Goal: Task Accomplishment & Management: Use online tool/utility

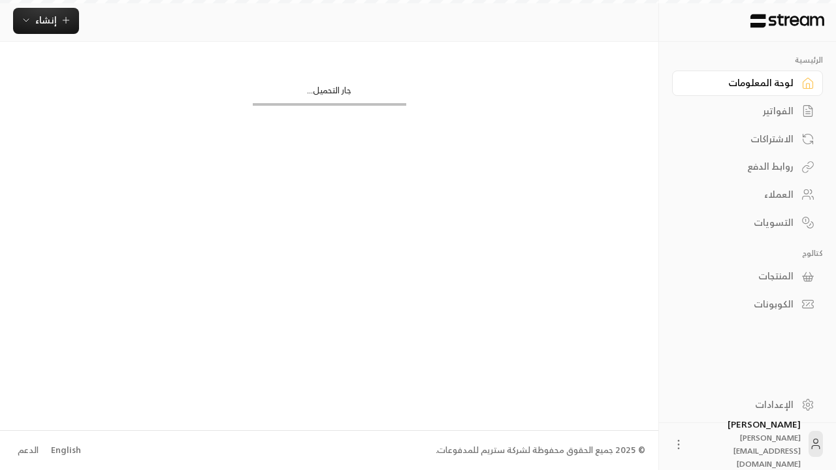
click at [64, 450] on div "English" at bounding box center [66, 450] width 30 height 13
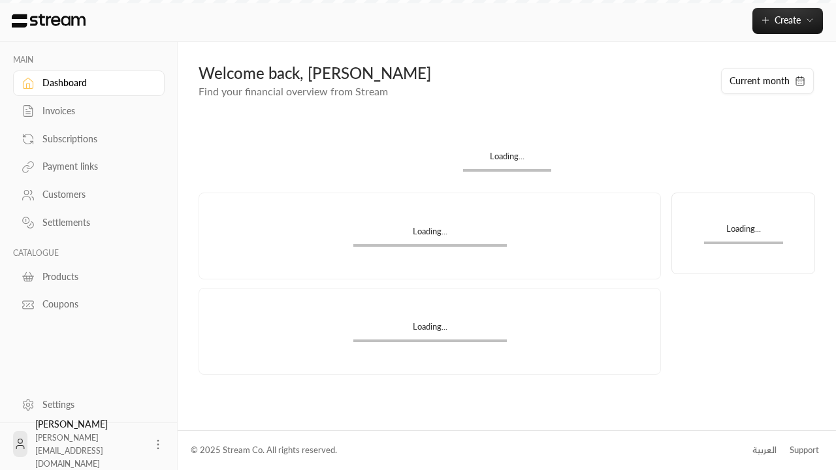
click at [87, 276] on div "Products" at bounding box center [95, 276] width 106 height 13
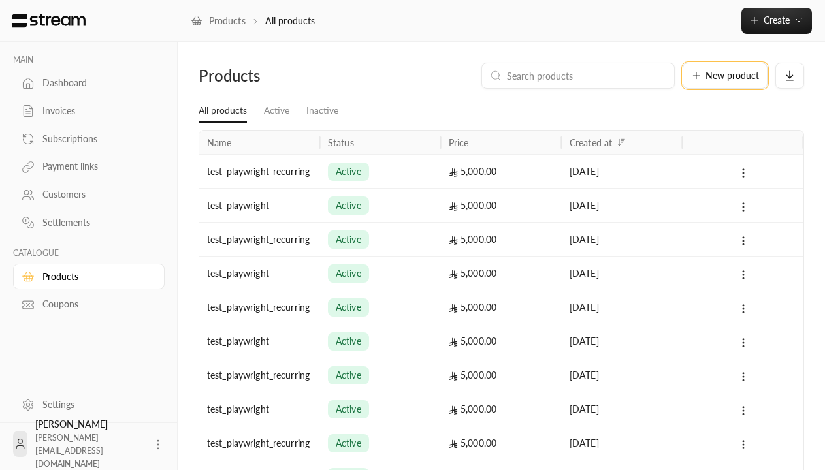
click at [725, 76] on span "New product" at bounding box center [733, 75] width 54 height 9
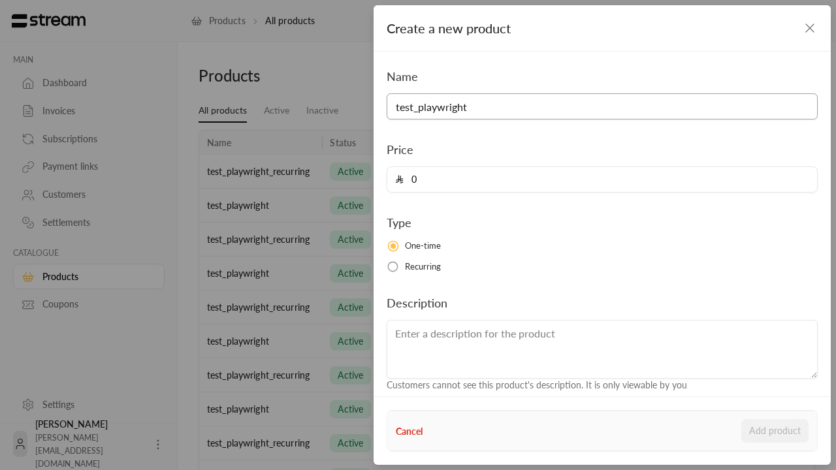
type input "test_playwright"
type input "5000"
click at [776, 431] on button "Add product" at bounding box center [775, 431] width 67 height 24
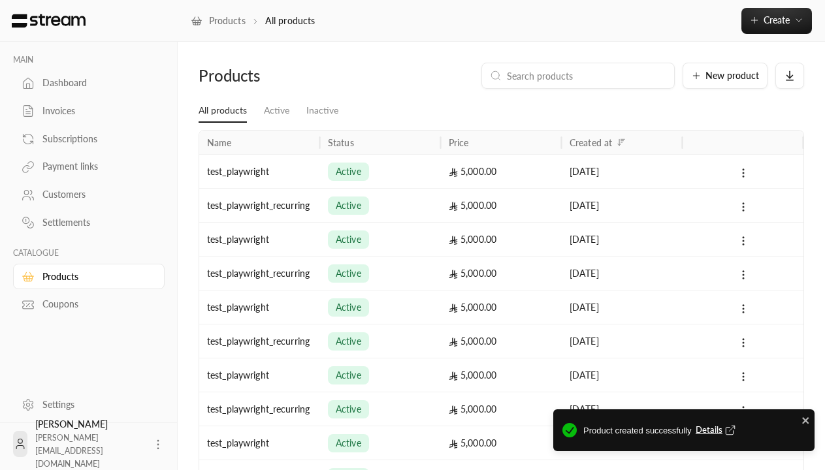
click at [717, 431] on span "Details" at bounding box center [717, 430] width 43 height 13
